Goal: Information Seeking & Learning: Learn about a topic

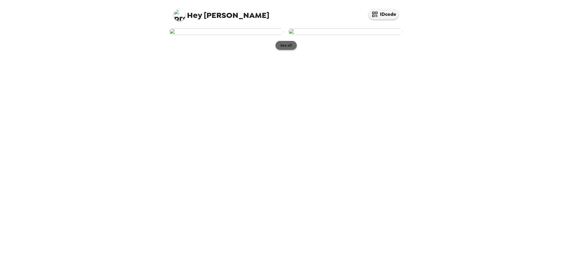
click at [292, 50] on button "See all" at bounding box center [285, 45] width 21 height 9
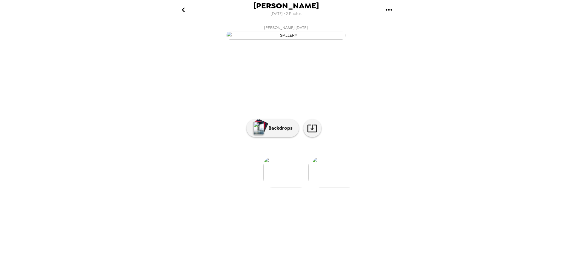
click at [328, 188] on img at bounding box center [334, 172] width 45 height 31
click at [229, 170] on div at bounding box center [285, 144] width 239 height 51
click at [244, 188] on div at bounding box center [285, 162] width 239 height 51
click at [227, 188] on img at bounding box center [237, 172] width 45 height 31
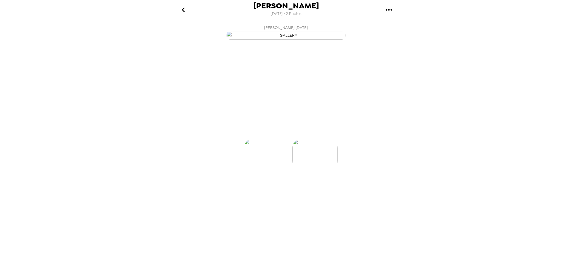
scroll to position [0, 0]
click at [331, 188] on img at bounding box center [334, 172] width 45 height 31
click at [389, 11] on icon "gallery menu" at bounding box center [389, 10] width 10 height 10
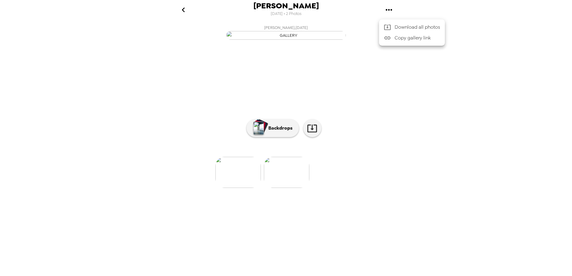
click at [500, 133] on div at bounding box center [286, 138] width 572 height 276
click at [182, 12] on icon "go back" at bounding box center [184, 10] width 10 height 10
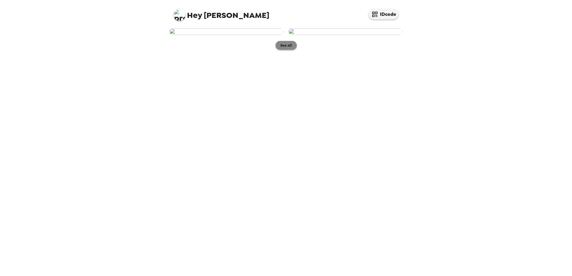
click at [289, 50] on button "See all" at bounding box center [285, 45] width 21 height 9
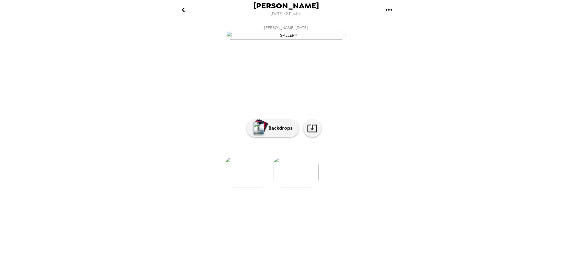
scroll to position [0, 48]
click at [318, 188] on li at bounding box center [334, 172] width 45 height 31
click at [372, 188] on li at bounding box center [382, 172] width 45 height 31
click at [280, 132] on p "Backdrops" at bounding box center [278, 128] width 27 height 7
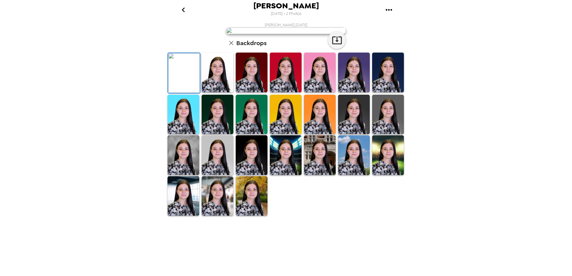
scroll to position [83, 0]
click at [379, 92] on img at bounding box center [388, 73] width 32 height 40
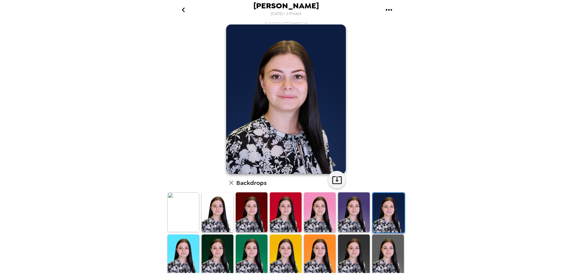
scroll to position [0, 0]
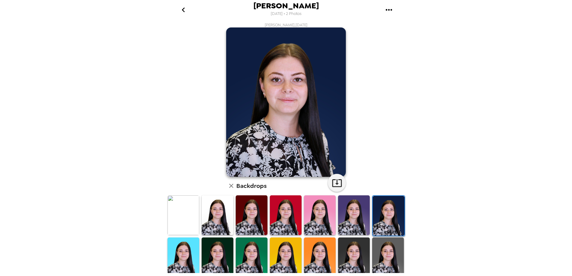
click at [182, 12] on icon "go back" at bounding box center [184, 10] width 10 height 10
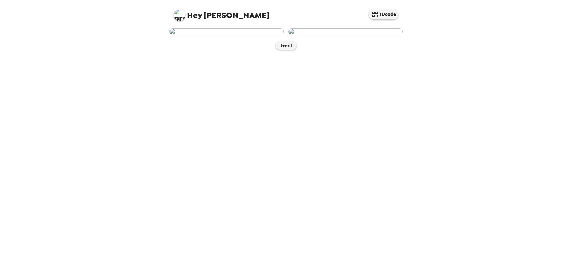
click at [217, 35] on img at bounding box center [226, 31] width 114 height 7
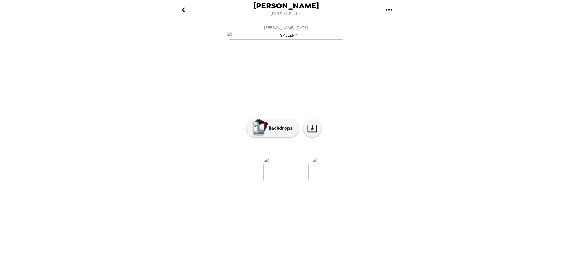
click at [192, 11] on button "go back" at bounding box center [182, 9] width 19 height 19
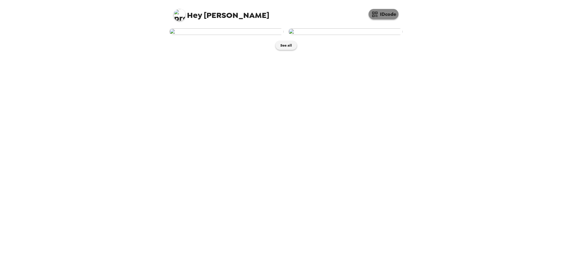
click at [386, 13] on button "IDcode" at bounding box center [383, 14] width 30 height 10
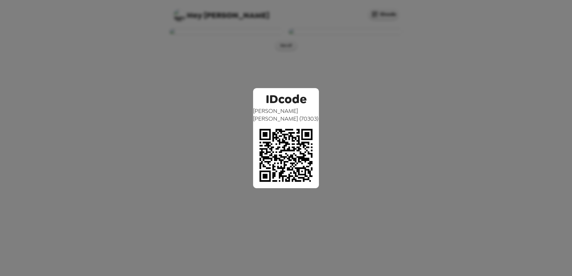
click at [454, 161] on div "IDcode Ariel Mitchell ( 70303 )" at bounding box center [286, 138] width 572 height 276
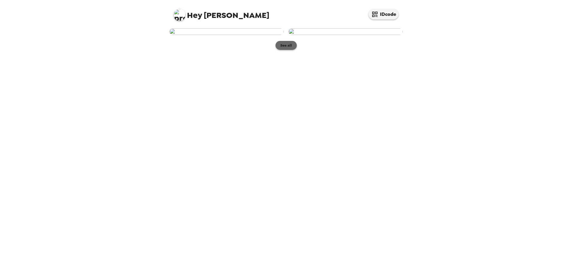
click at [291, 50] on button "See all" at bounding box center [285, 45] width 21 height 9
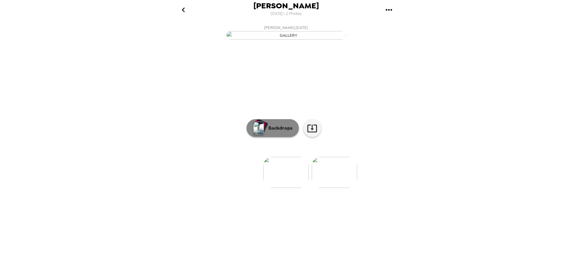
click at [288, 137] on button "Backdrops" at bounding box center [272, 128] width 52 height 18
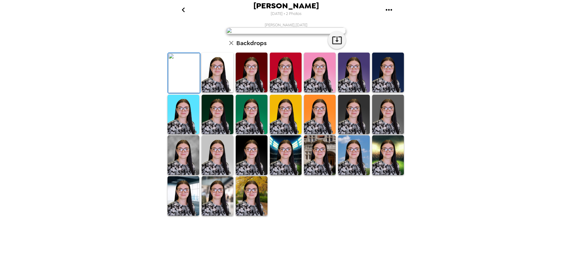
scroll to position [83, 0]
click at [213, 135] on img at bounding box center [218, 115] width 32 height 40
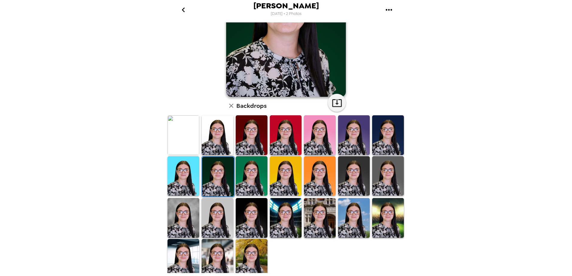
scroll to position [83, 0]
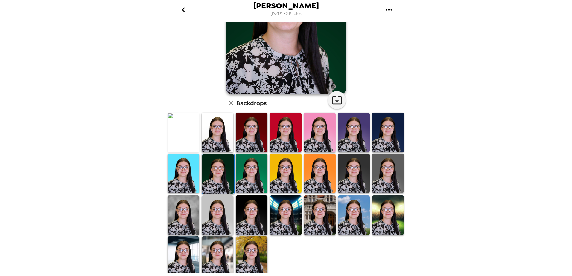
click at [170, 204] on img at bounding box center [183, 216] width 32 height 40
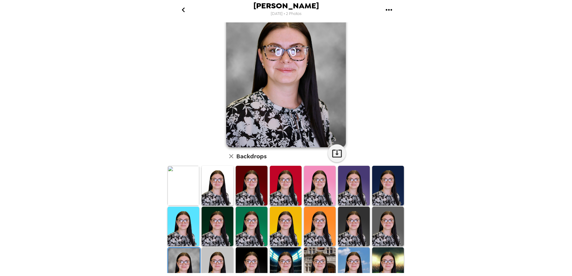
scroll to position [0, 0]
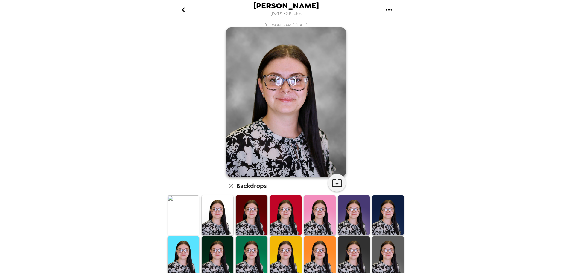
click at [185, 12] on icon "go back" at bounding box center [184, 10] width 10 height 10
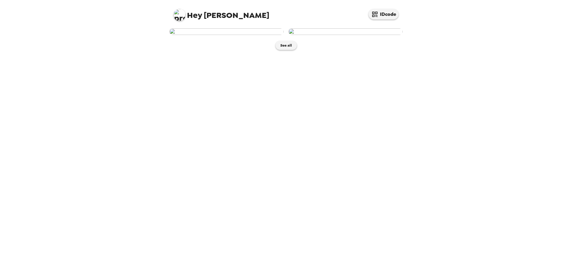
click at [370, 35] on img at bounding box center [345, 31] width 114 height 7
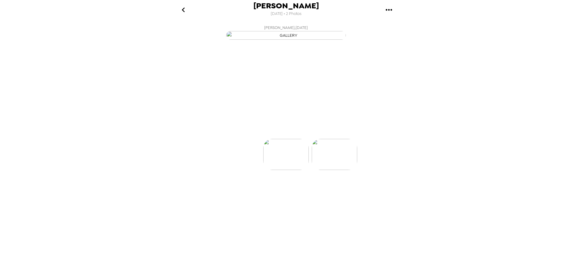
scroll to position [0, 48]
click at [281, 137] on button "Backdrops" at bounding box center [272, 128] width 52 height 18
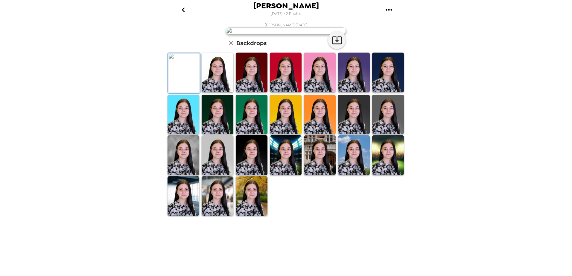
scroll to position [60, 0]
click at [184, 175] on img at bounding box center [183, 155] width 32 height 40
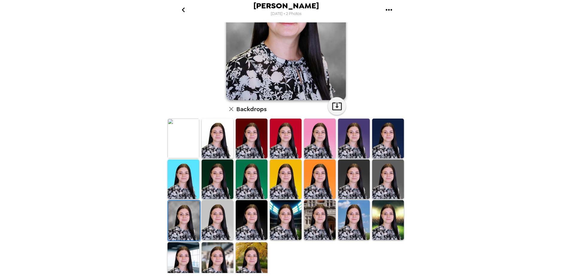
scroll to position [83, 0]
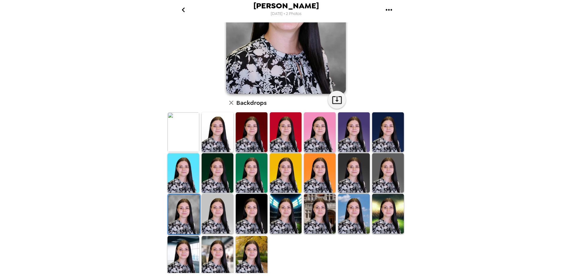
click at [265, 211] on img at bounding box center [252, 214] width 32 height 40
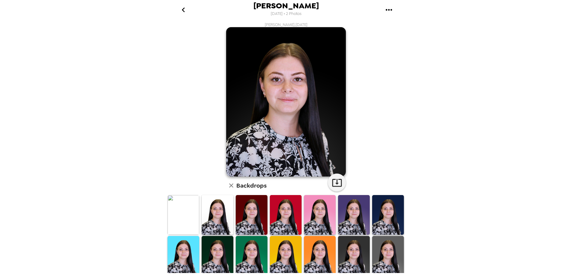
scroll to position [0, 0]
click at [229, 186] on icon "button" at bounding box center [231, 186] width 4 height 4
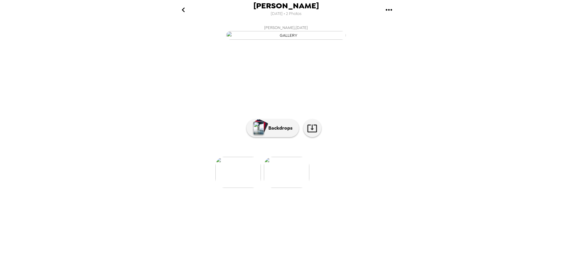
click at [249, 188] on img at bounding box center [237, 172] width 45 height 31
click at [266, 134] on div "button" at bounding box center [261, 126] width 15 height 15
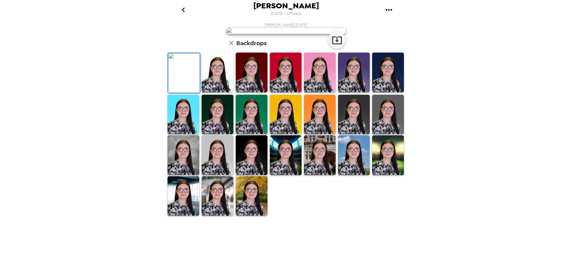
scroll to position [83, 0]
click at [208, 216] on img at bounding box center [218, 196] width 32 height 40
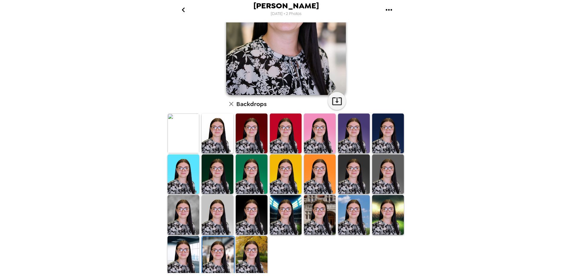
scroll to position [83, 0]
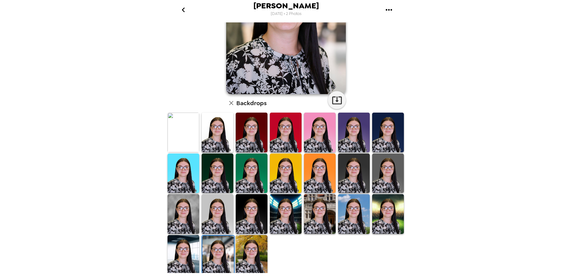
click at [355, 161] on img at bounding box center [354, 174] width 32 height 40
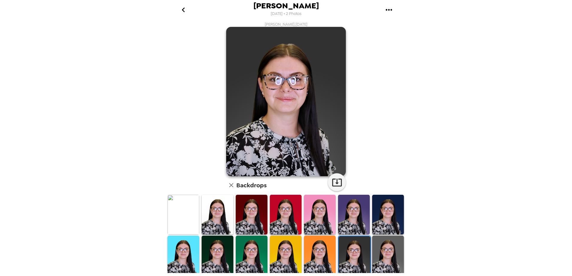
scroll to position [0, 0]
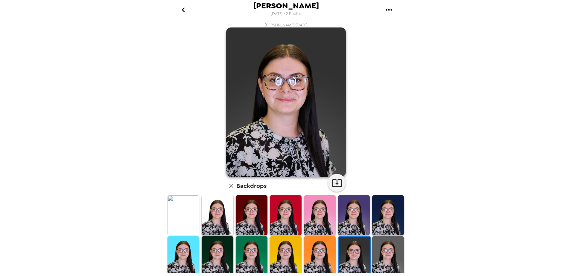
click at [385, 254] on img at bounding box center [388, 257] width 32 height 40
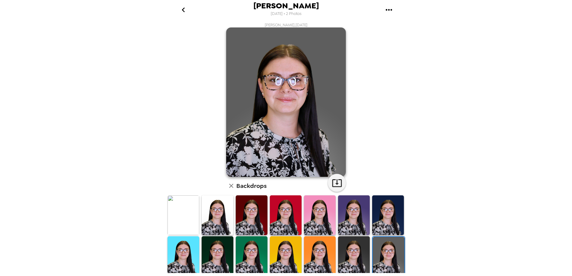
click at [339, 250] on img at bounding box center [354, 257] width 32 height 40
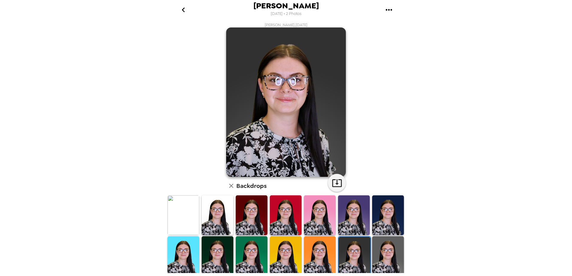
click at [327, 202] on img at bounding box center [320, 216] width 32 height 40
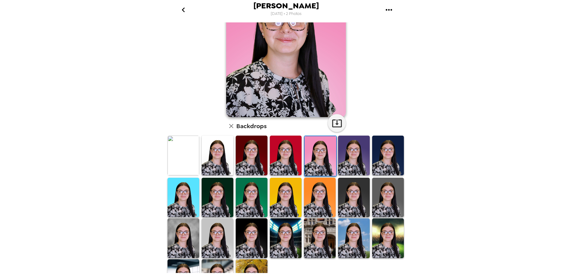
scroll to position [83, 0]
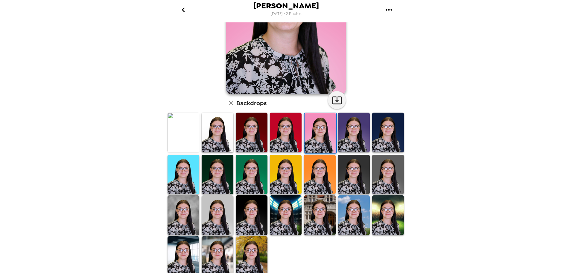
click at [214, 251] on img at bounding box center [218, 257] width 32 height 40
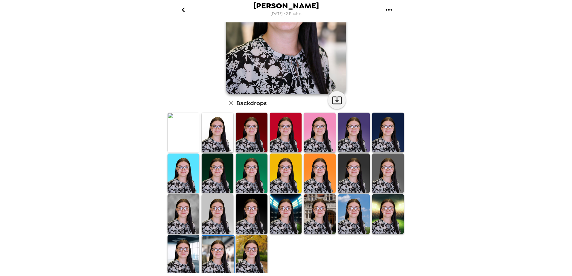
click at [249, 210] on img at bounding box center [252, 214] width 32 height 40
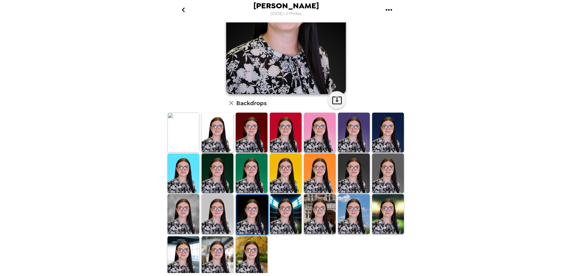
click at [221, 173] on img at bounding box center [218, 174] width 32 height 40
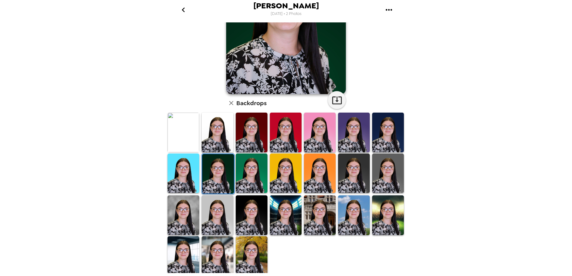
click at [244, 247] on img at bounding box center [252, 257] width 32 height 40
click at [212, 251] on img at bounding box center [218, 257] width 32 height 40
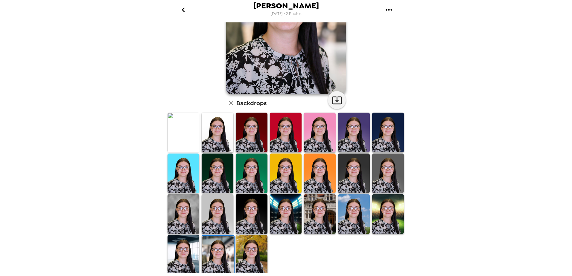
scroll to position [82, 0]
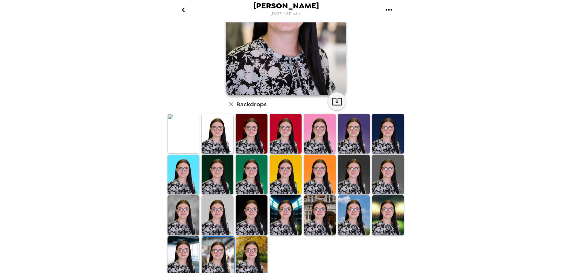
click at [185, 252] on img at bounding box center [183, 257] width 32 height 40
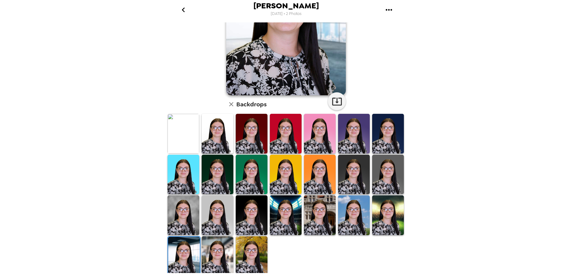
click at [289, 224] on img at bounding box center [286, 216] width 32 height 40
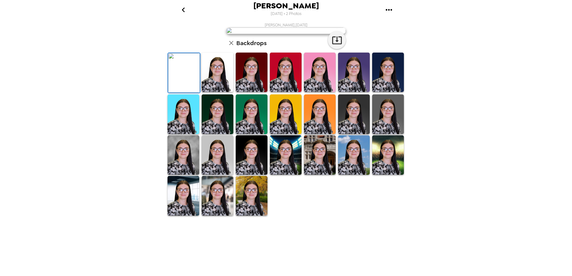
click at [265, 92] on img at bounding box center [252, 72] width 32 height 39
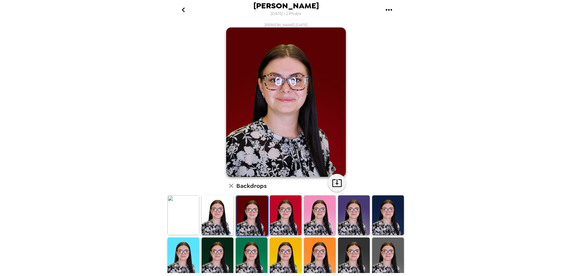
click at [280, 210] on img at bounding box center [286, 215] width 32 height 39
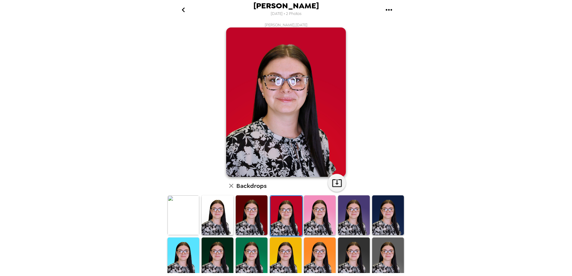
click at [252, 211] on img at bounding box center [252, 215] width 32 height 39
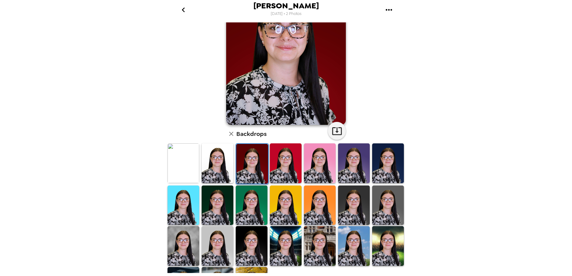
scroll to position [60, 0]
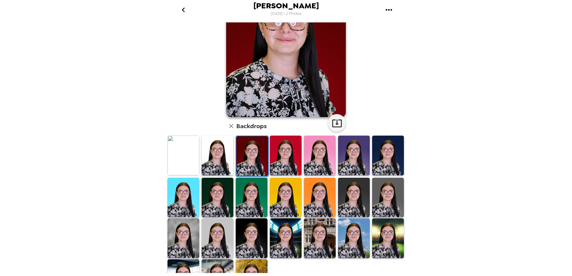
click at [376, 158] on img at bounding box center [388, 155] width 32 height 39
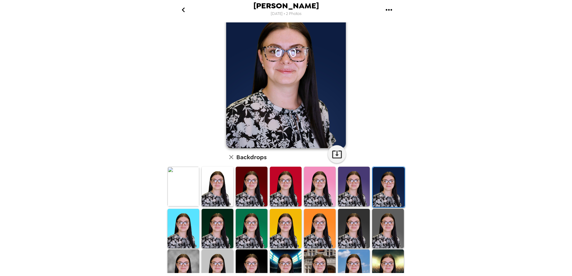
scroll to position [0, 0]
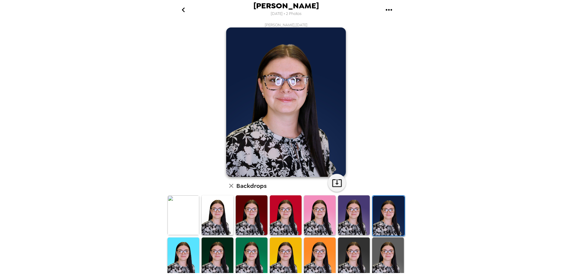
click at [259, 214] on img at bounding box center [252, 215] width 32 height 39
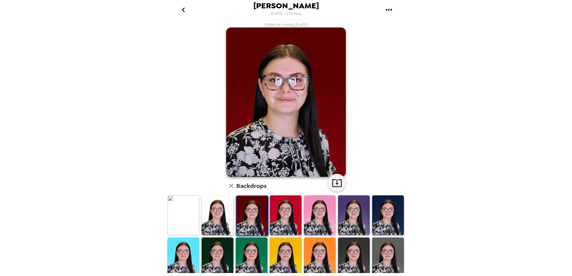
click at [252, 244] on img at bounding box center [252, 257] width 32 height 39
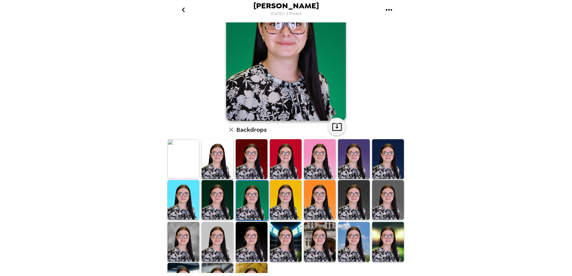
scroll to position [60, 0]
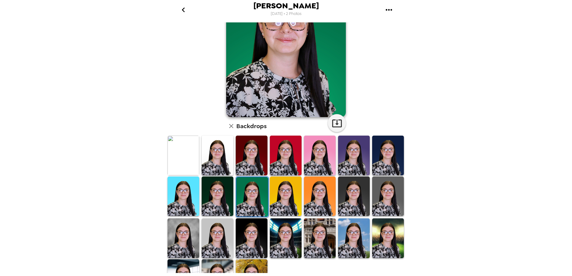
click at [264, 150] on img at bounding box center [252, 155] width 32 height 39
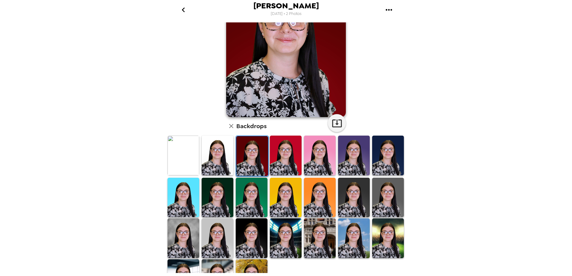
scroll to position [0, 0]
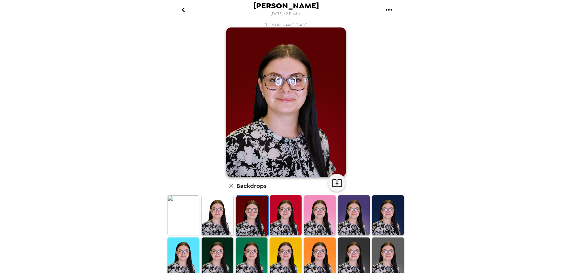
click at [295, 204] on img at bounding box center [286, 215] width 32 height 39
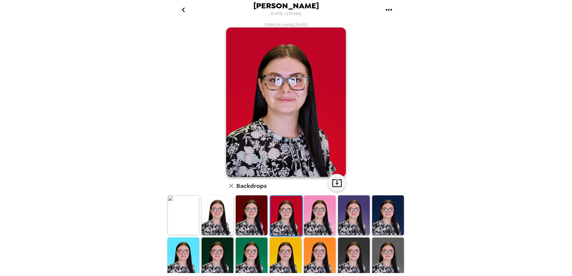
click at [260, 209] on img at bounding box center [252, 215] width 32 height 39
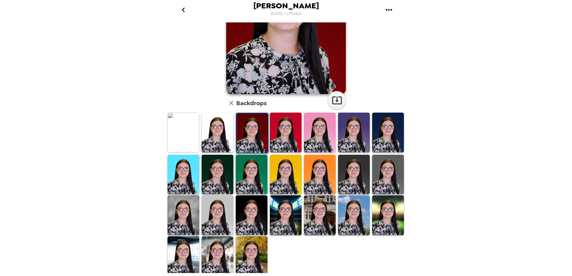
click at [354, 163] on img at bounding box center [354, 174] width 32 height 39
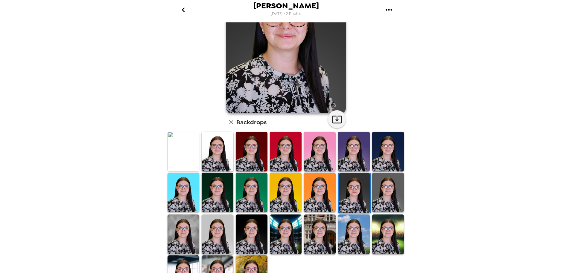
scroll to position [83, 0]
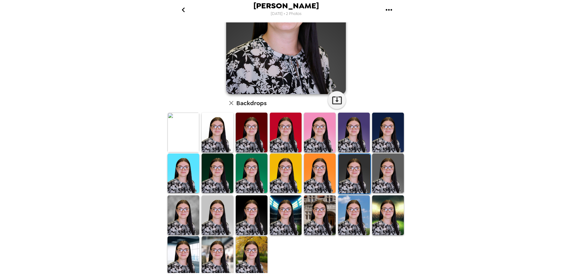
click at [186, 208] on img at bounding box center [183, 215] width 32 height 39
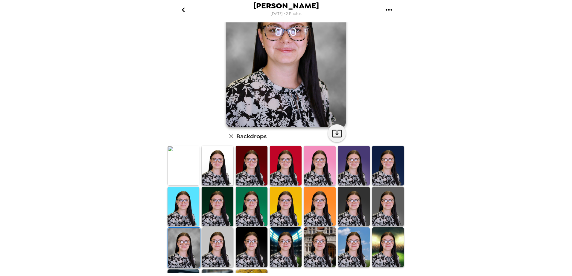
scroll to position [0, 0]
